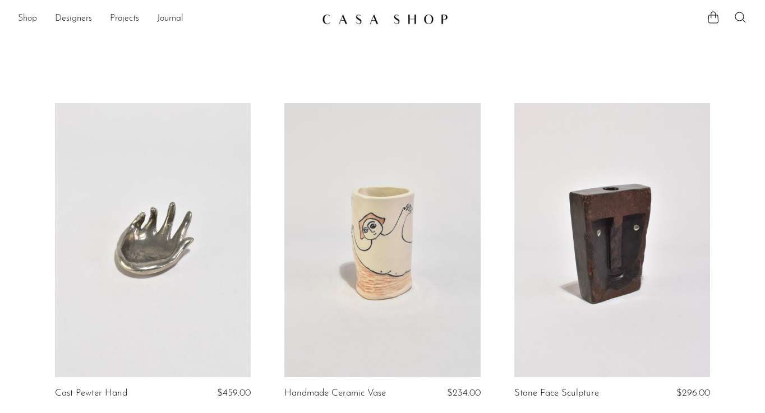
click at [32, 17] on link "Shop" at bounding box center [27, 19] width 19 height 15
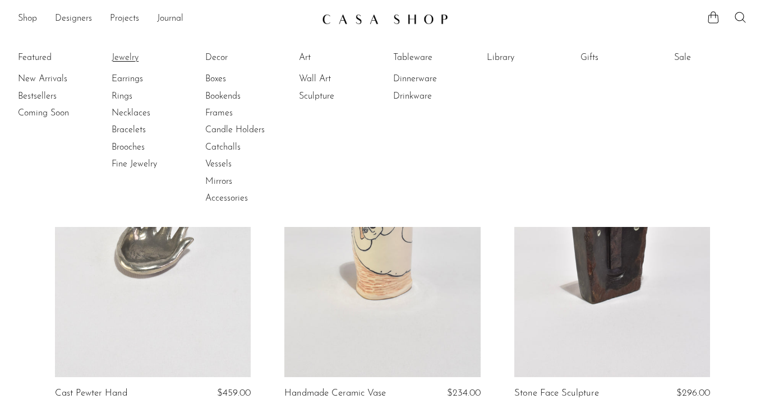
click at [130, 56] on link "Jewelry" at bounding box center [154, 58] width 84 height 12
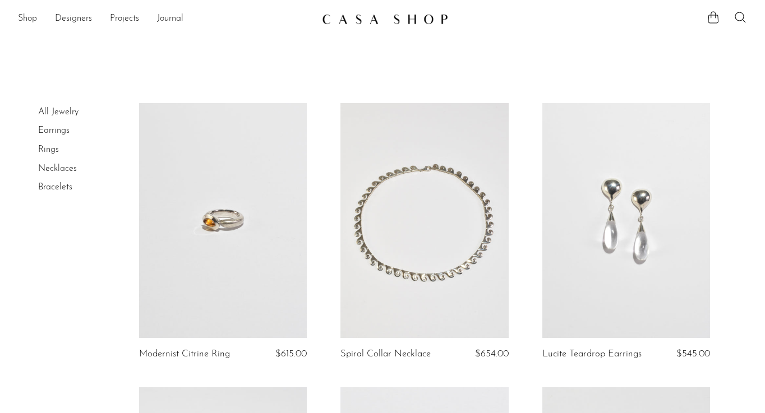
click at [15, 8] on section "Shop Featured New Arrivals Bestsellers Coming Soon Jewelry Jewelry All Earrings…" at bounding box center [382, 14] width 765 height 29
click at [23, 17] on link "Shop" at bounding box center [27, 19] width 19 height 15
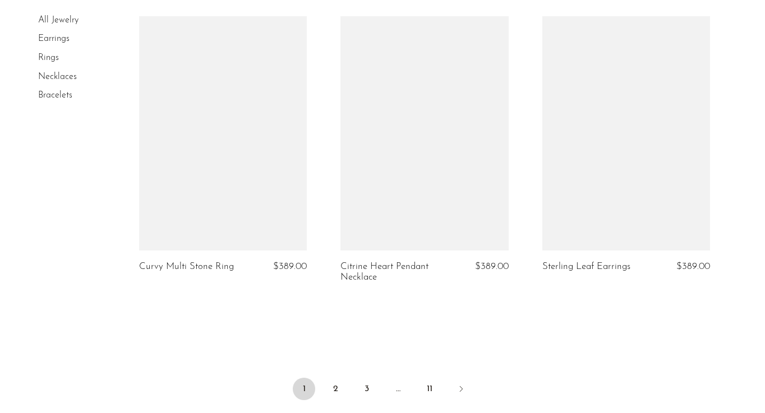
scroll to position [3339, 0]
